Goal: Check status: Check status

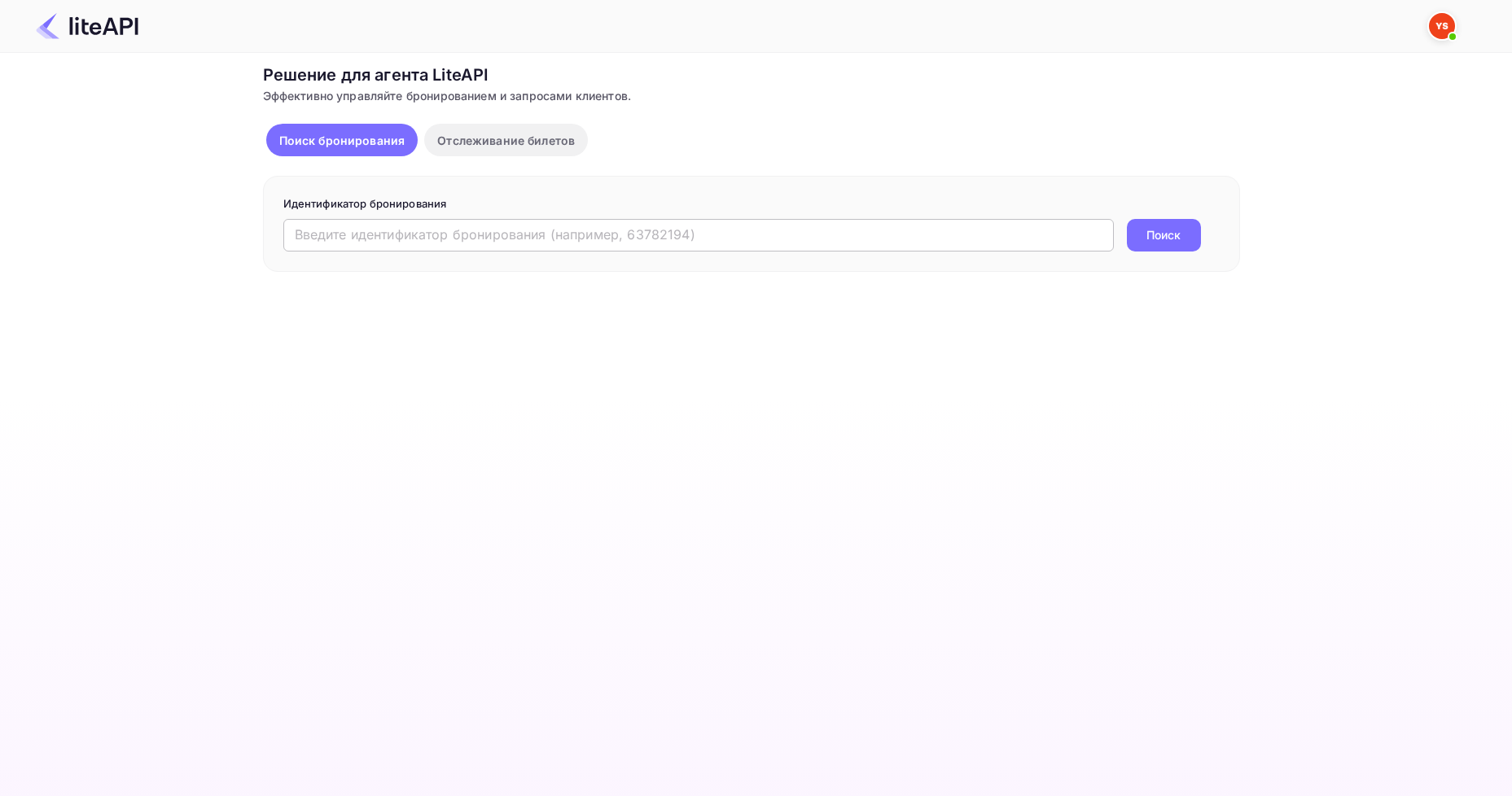
click at [508, 233] on input "text" at bounding box center [699, 235] width 831 height 33
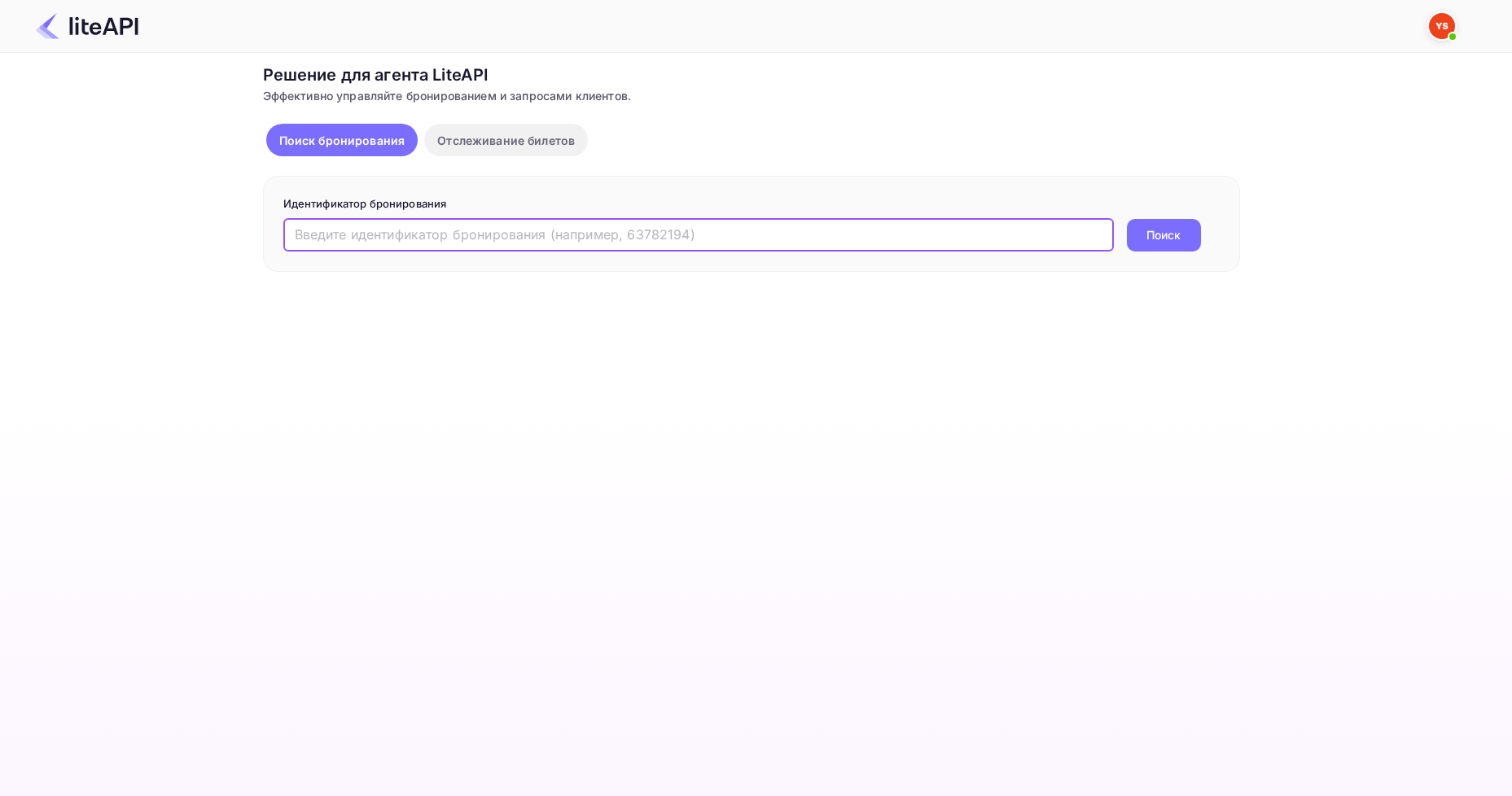
paste input "Kadieva"
drag, startPoint x: 540, startPoint y: 237, endPoint x: 261, endPoint y: 227, distance: 279.2
click at [260, 229] on div "Ticket Affiliate URL [URL][DOMAIN_NAME] Business partner name Nuitee Travel Cus…" at bounding box center [751, 167] width 1464 height 209
paste input "Our guest asked us to warn the hotel about a late check-in. They will arrive on…"
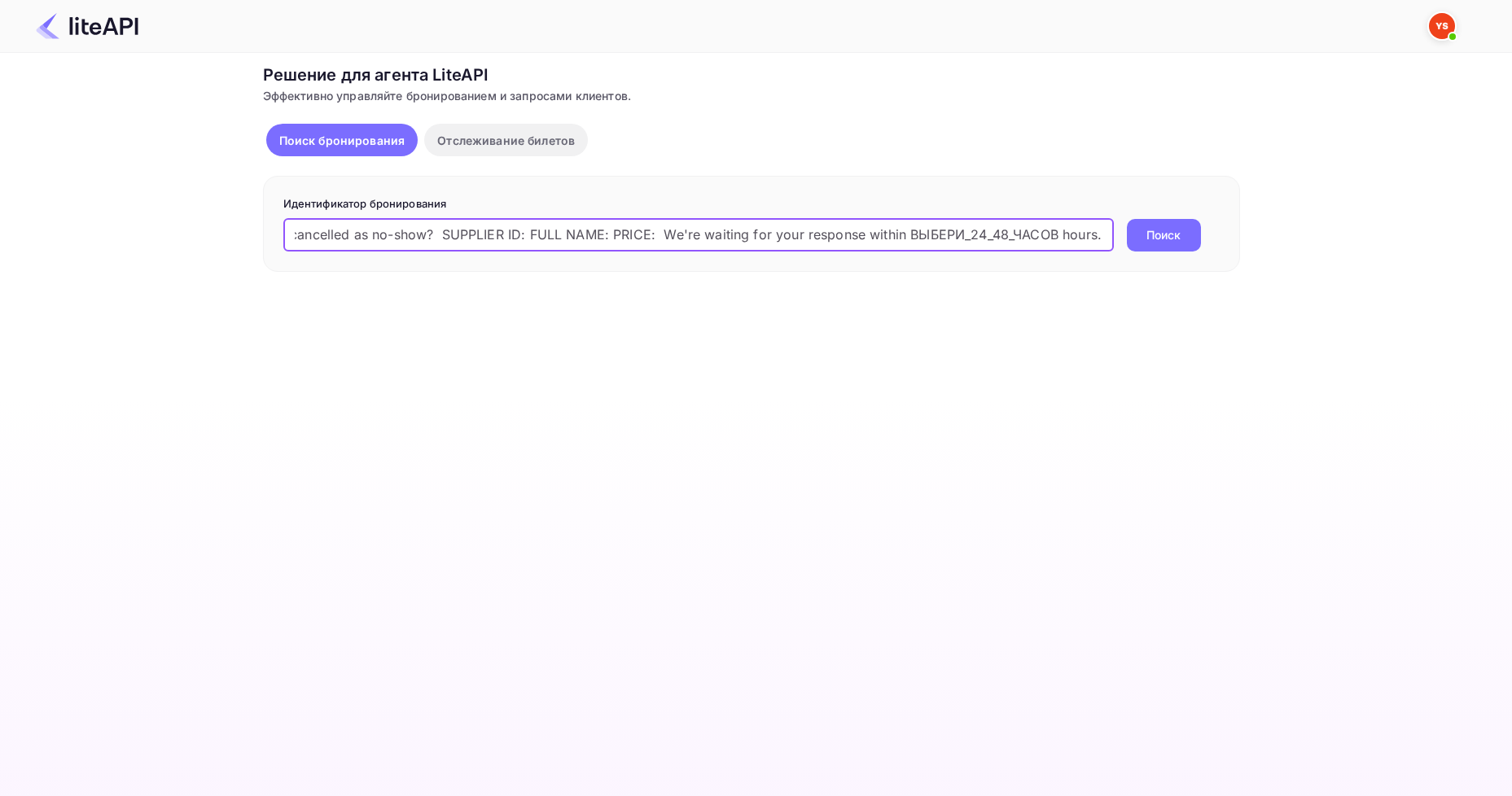
type input "Kadieva"
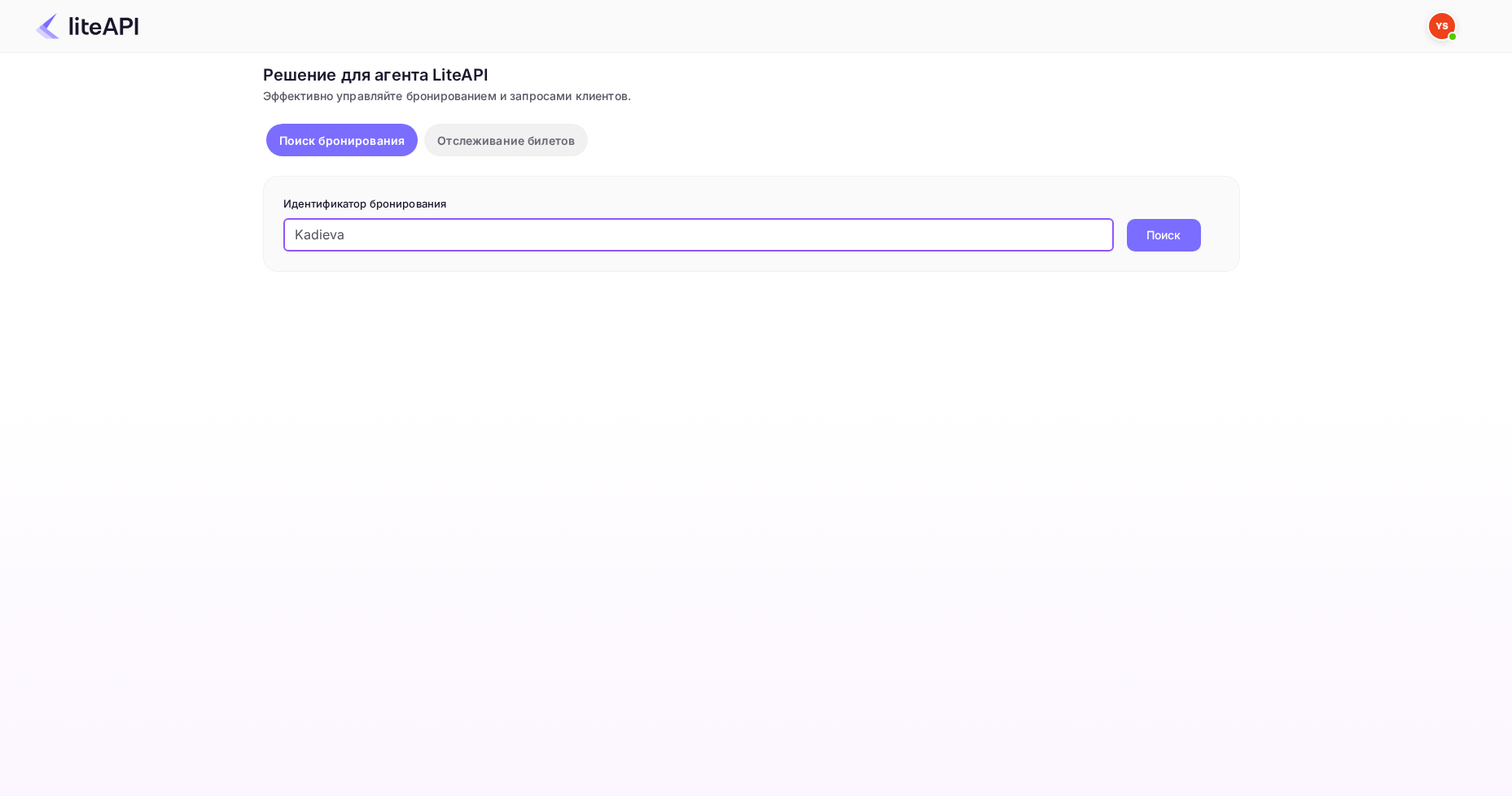
scroll to position [0, 0]
paste input "8721041"
type input "8721041"
click at [1180, 230] on ya-tr-span "Поиск" at bounding box center [1163, 234] width 34 height 18
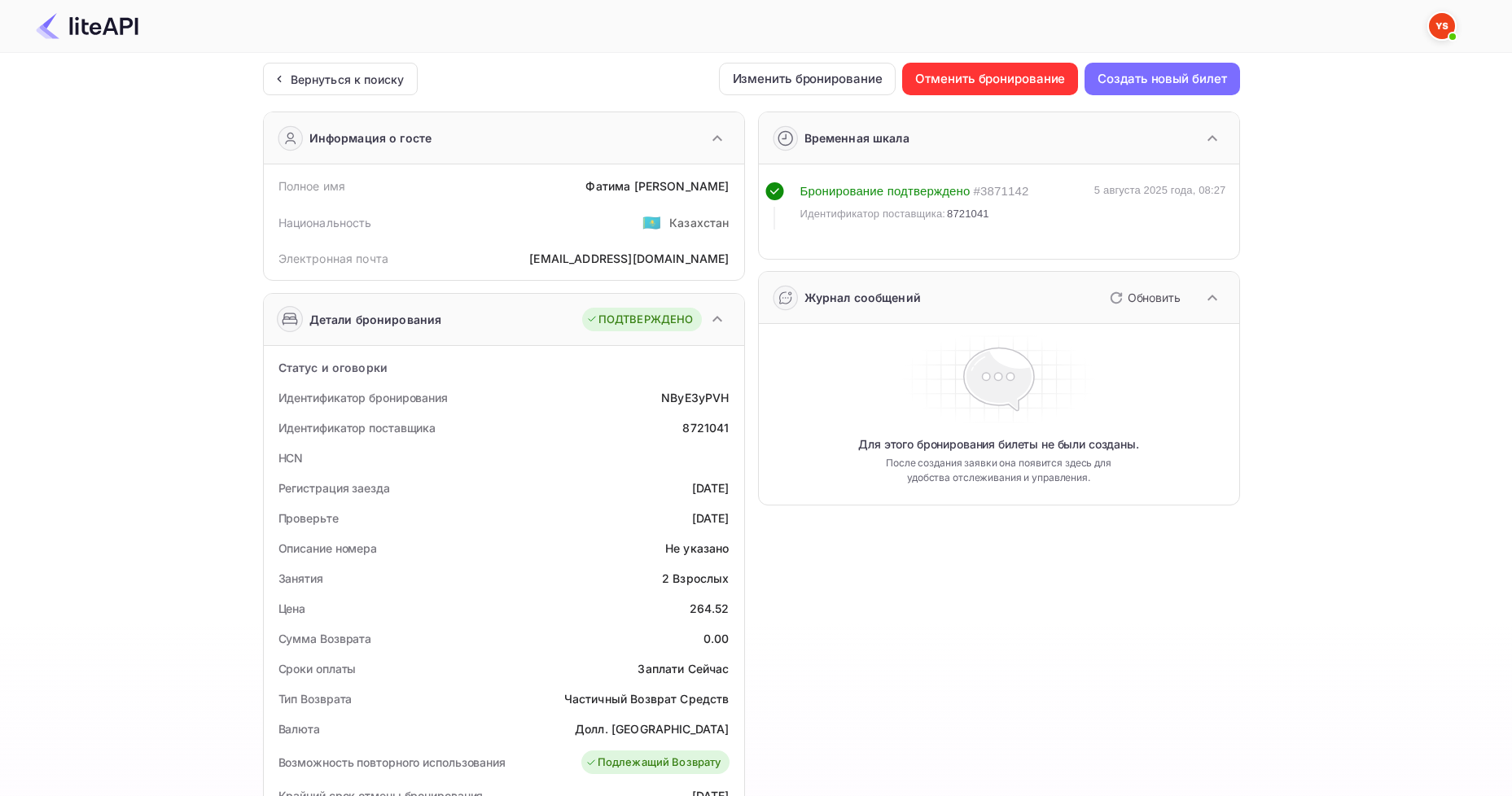
click at [1440, 40] on div at bounding box center [1442, 26] width 29 height 29
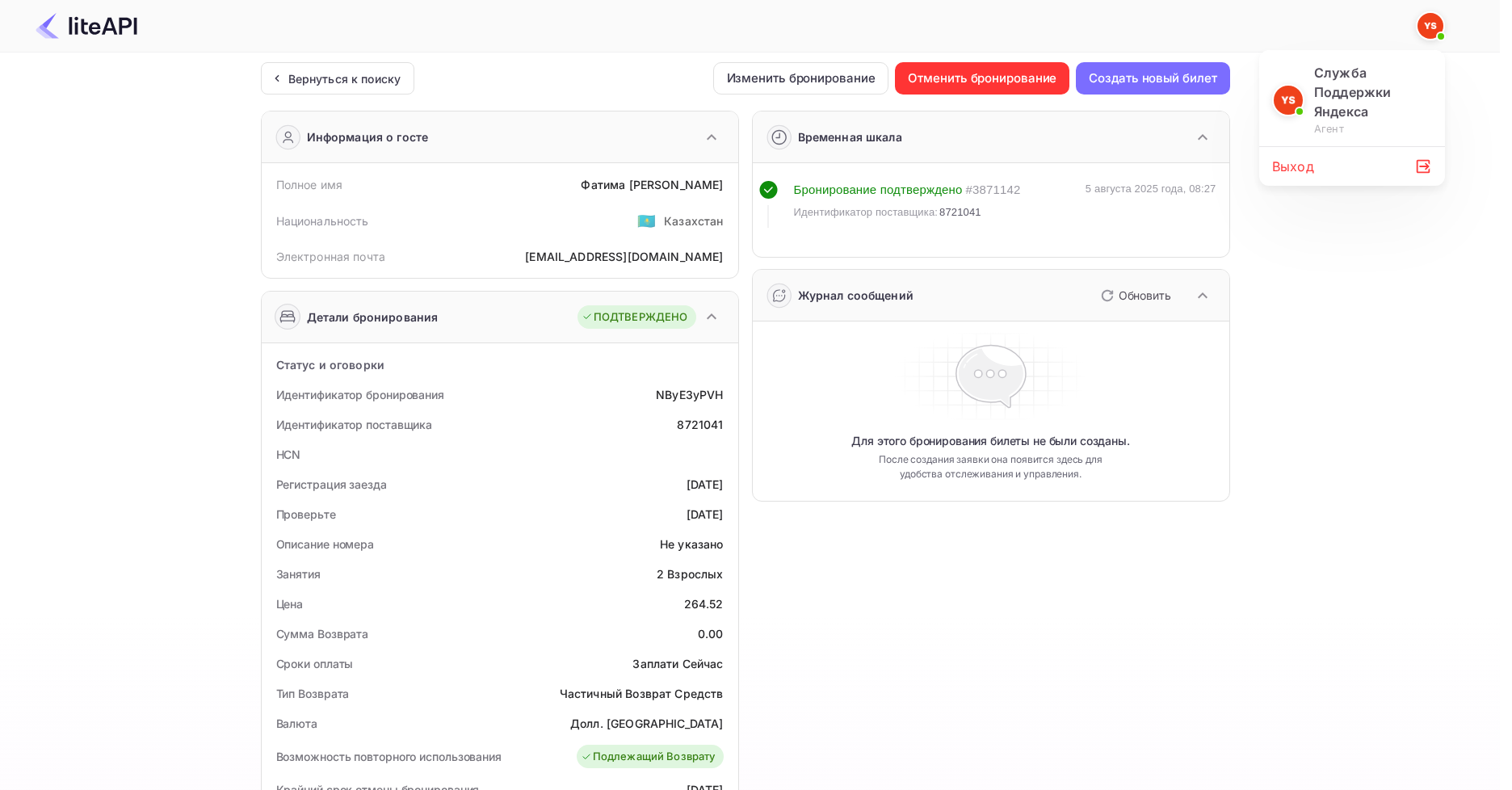
click at [1362, 271] on div at bounding box center [756, 395] width 1512 height 790
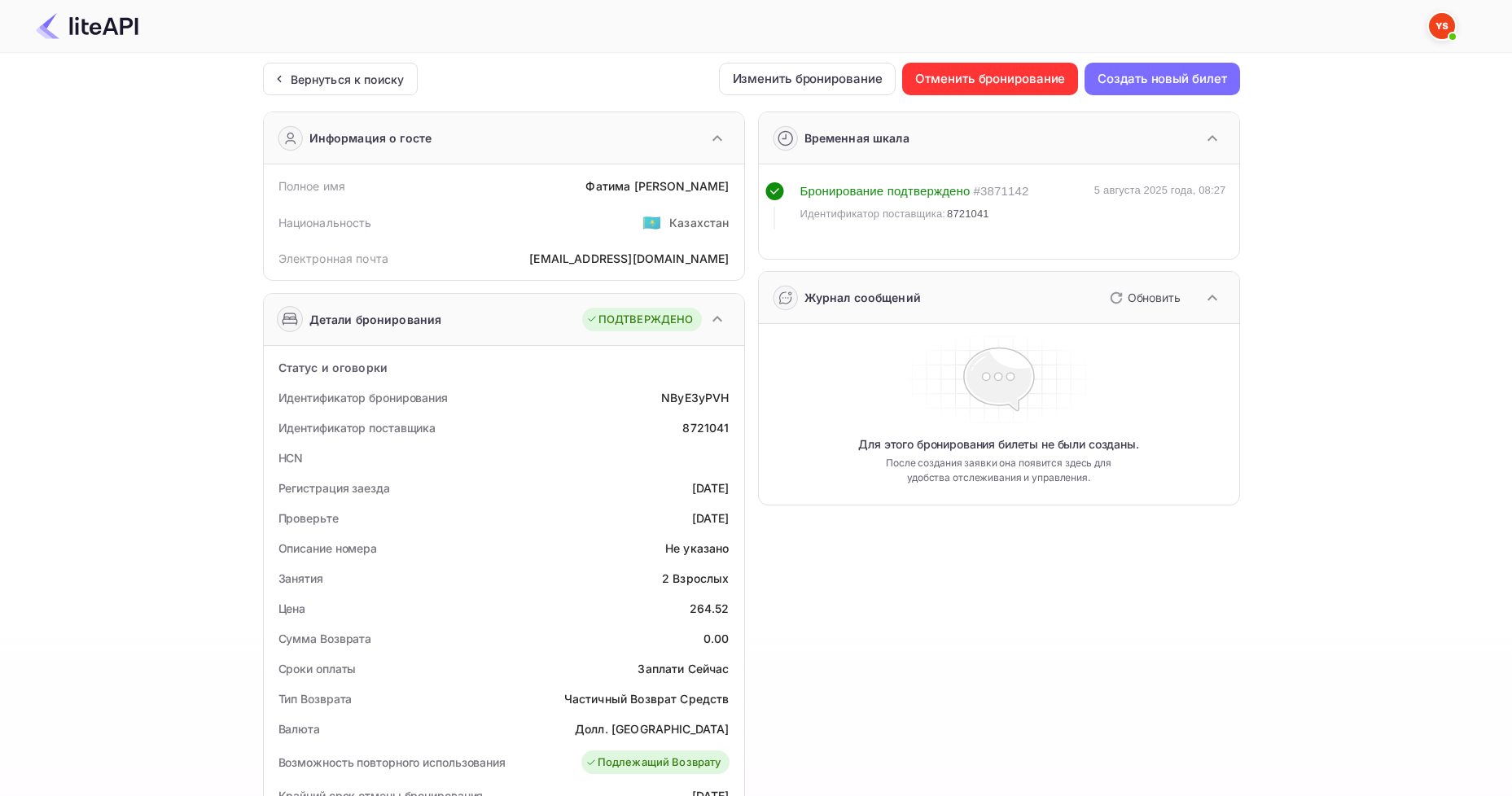
scroll to position [82, 0]
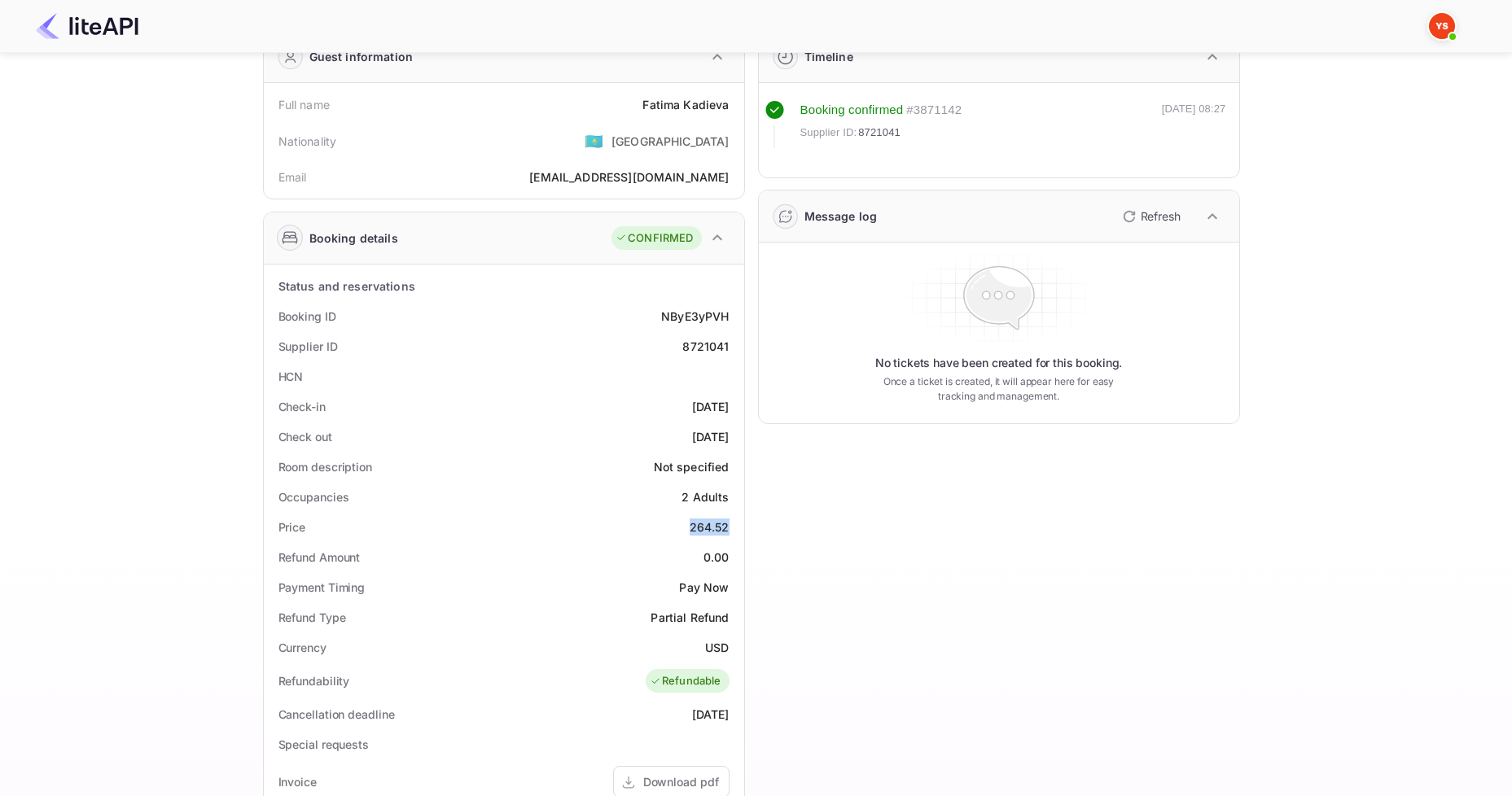
drag, startPoint x: 690, startPoint y: 528, endPoint x: 728, endPoint y: 528, distance: 38.0
click at [728, 528] on div "264.52" at bounding box center [710, 527] width 40 height 18
copy div "264.52"
click at [827, 545] on div "Timeline Booking confirmed # 3871142 Supplier ID: 8721041 [DATE] 08:27 Message …" at bounding box center [993, 596] width 495 height 1157
drag, startPoint x: 703, startPoint y: 645, endPoint x: 727, endPoint y: 647, distance: 24.1
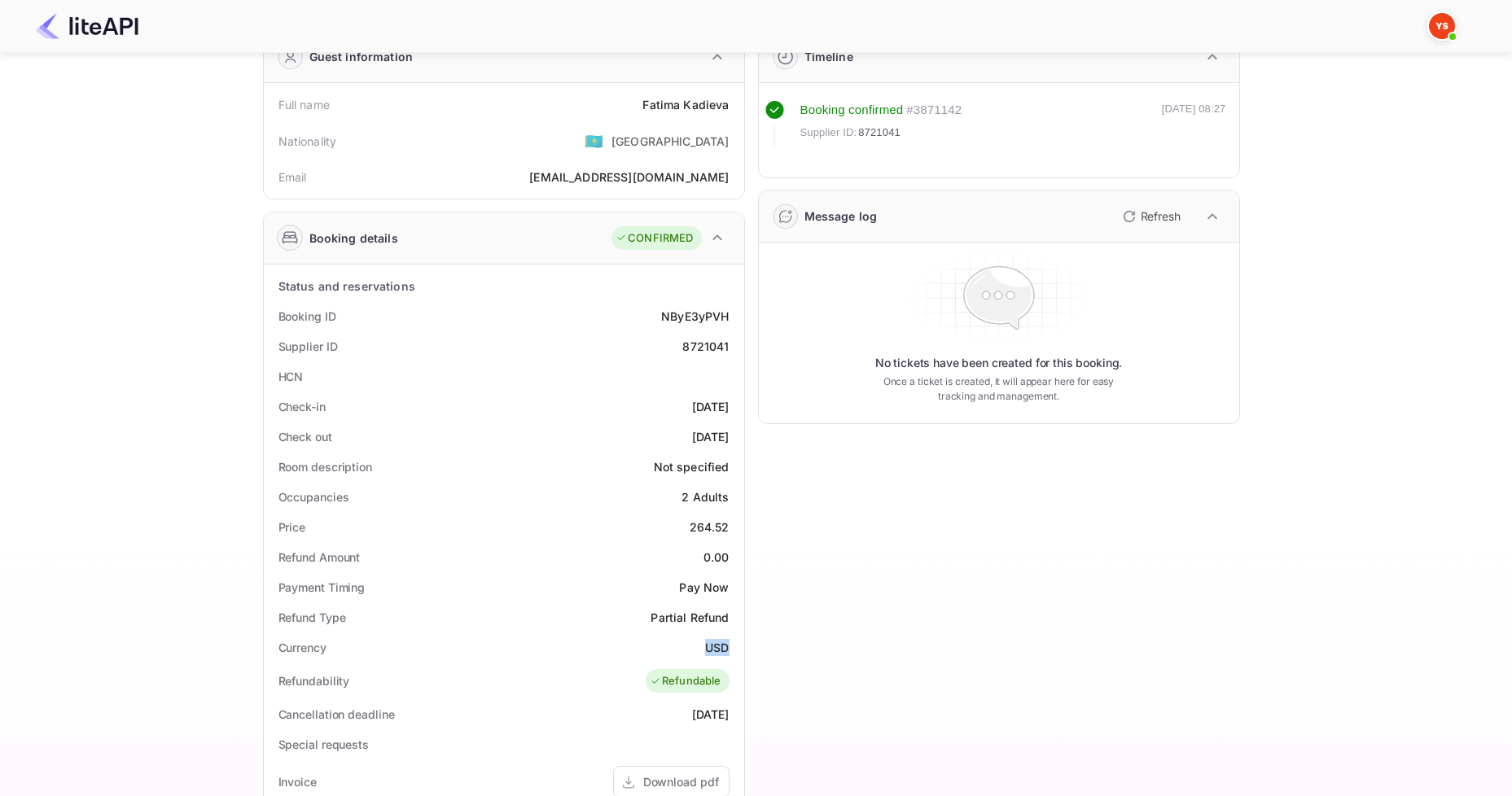
click at [727, 647] on div "Currency USD" at bounding box center [504, 648] width 468 height 30
copy ya-tr-span "USD"
